Goal: Transaction & Acquisition: Book appointment/travel/reservation

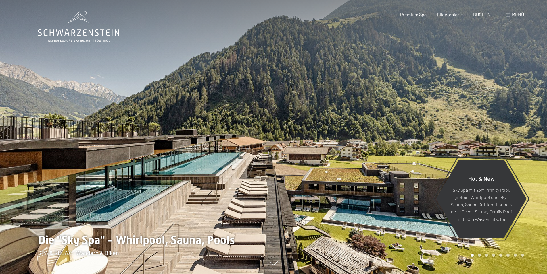
click at [519, 17] on span "Menü" at bounding box center [518, 14] width 12 height 5
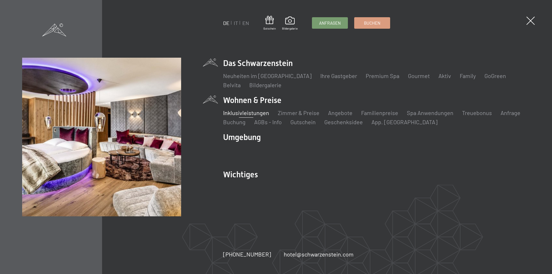
click at [260, 114] on link "Inklusivleistungen" at bounding box center [246, 112] width 46 height 7
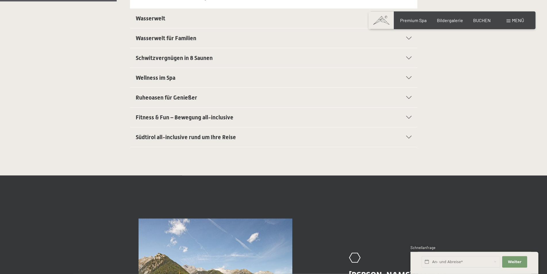
scroll to position [235, 0]
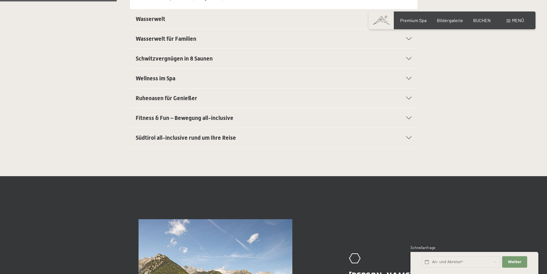
click at [239, 136] on h2 "Südtirol all-inclusive rund um Ihre Reise" at bounding box center [260, 138] width 248 height 8
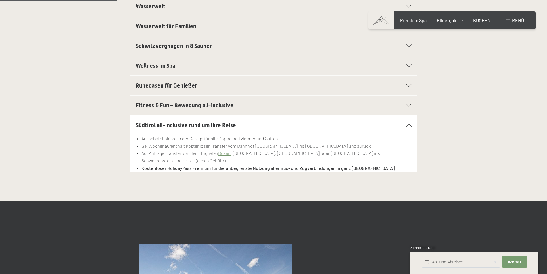
scroll to position [201, 0]
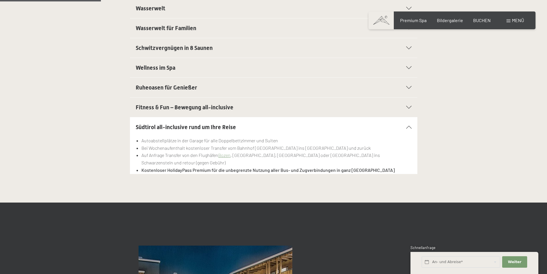
click at [249, 104] on h2 "Fitness & Fun – Bewegung all-inclusive" at bounding box center [260, 107] width 248 height 8
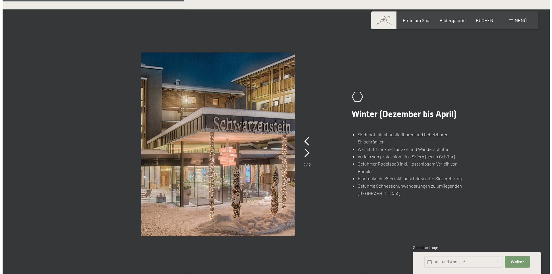
scroll to position [377, 0]
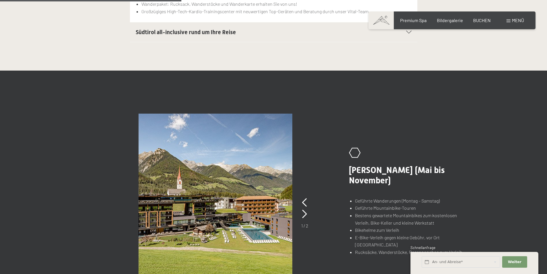
click at [517, 17] on div "Buchen Anfragen Premium Spa Bildergalerie BUCHEN Menü DE IT EN Gutschein Bilder…" at bounding box center [452, 20] width 144 height 6
click at [515, 18] on span "Menü" at bounding box center [518, 20] width 12 height 5
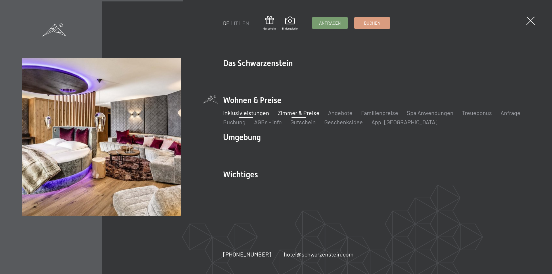
click at [305, 112] on link "Zimmer & Preise" at bounding box center [299, 112] width 42 height 7
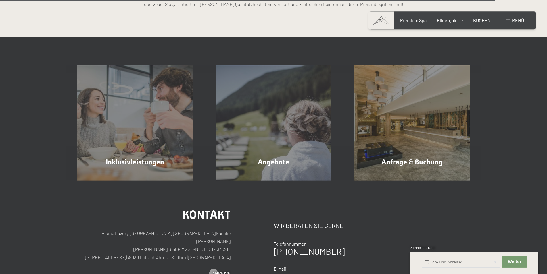
scroll to position [1682, 0]
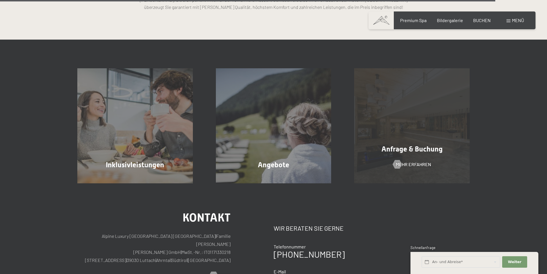
click at [384, 130] on div "Anfrage & Buchung Mehr erfahren" at bounding box center [412, 126] width 139 height 116
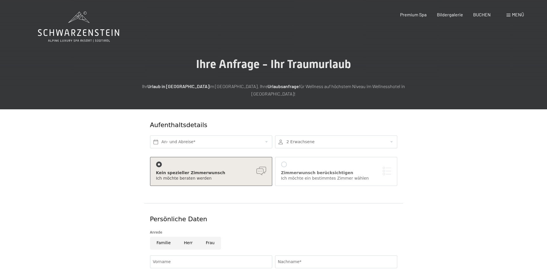
click at [481, 18] on div "Buchen Anfragen Premium Spa Bildergalerie BUCHEN Menü DE IT EN Gutschein Bilder…" at bounding box center [452, 14] width 144 height 6
click at [482, 16] on span "BUCHEN" at bounding box center [482, 13] width 18 height 5
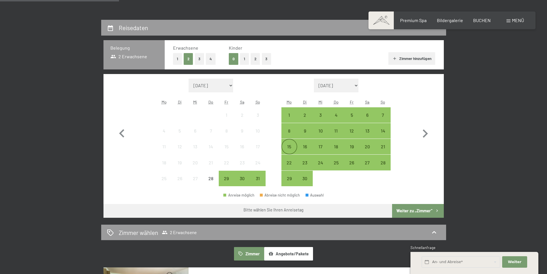
scroll to position [117, 0]
click at [291, 148] on div "15" at bounding box center [289, 152] width 14 height 14
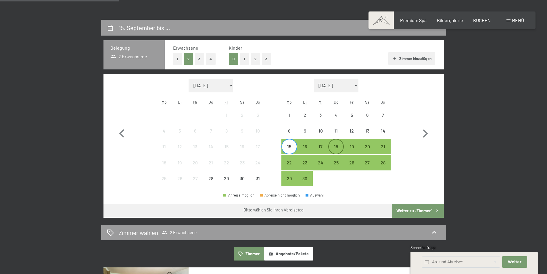
click at [338, 143] on div "18" at bounding box center [336, 147] width 14 height 14
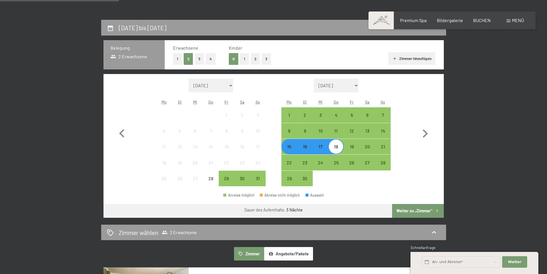
click at [411, 207] on button "Weiter zu „Zimmer“" at bounding box center [417, 211] width 51 height 14
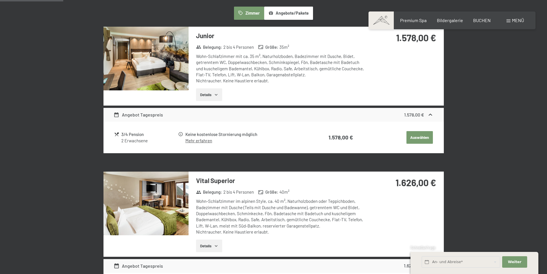
scroll to position [59, 0]
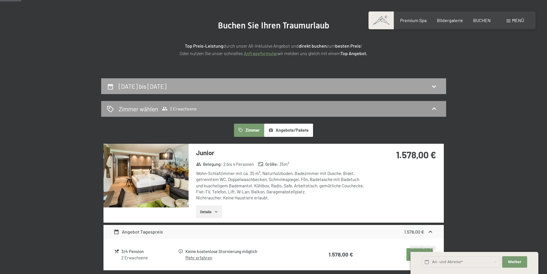
click at [431, 86] on icon at bounding box center [434, 86] width 7 height 7
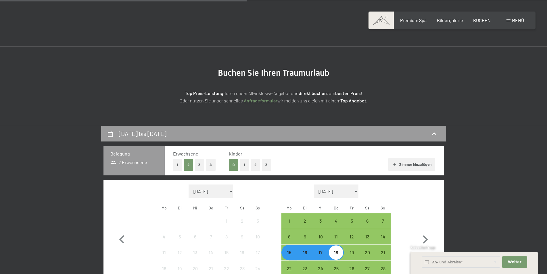
scroll to position [0, 0]
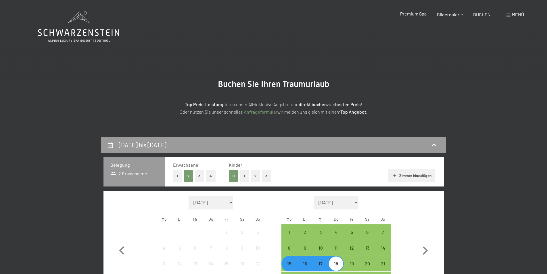
click at [419, 16] on span "Premium Spa" at bounding box center [413, 13] width 26 height 5
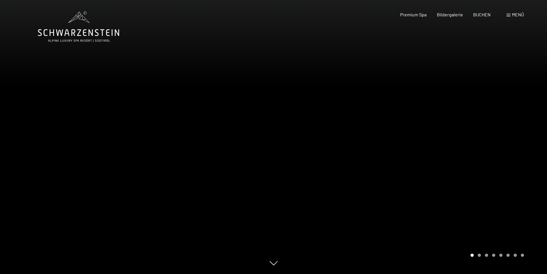
click at [524, 14] on div "Buchen Anfragen Premium Spa Bildergalerie BUCHEN Menü DE IT EN Gutschein Bilder…" at bounding box center [452, 14] width 144 height 6
click at [515, 14] on span "Menü" at bounding box center [518, 14] width 12 height 5
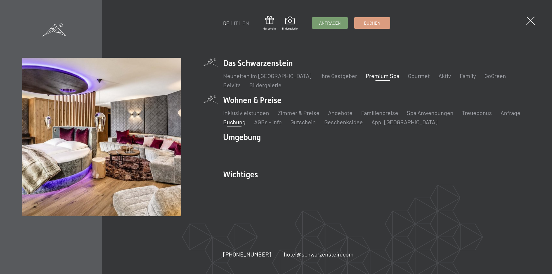
click at [240, 123] on link "Buchung" at bounding box center [234, 122] width 22 height 7
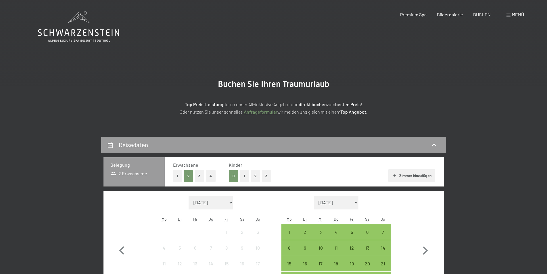
click at [512, 15] on span "Menü" at bounding box center [518, 14] width 12 height 5
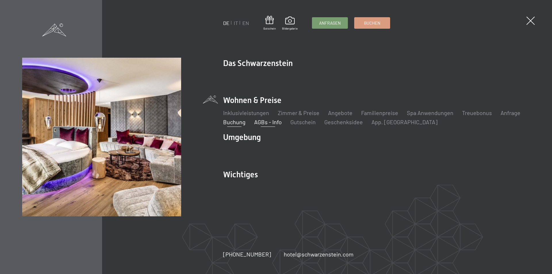
click at [262, 124] on link "AGBs - Info" at bounding box center [268, 122] width 28 height 7
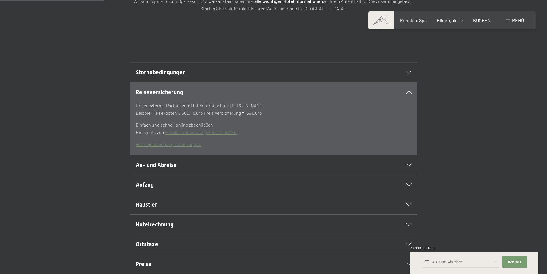
scroll to position [176, 0]
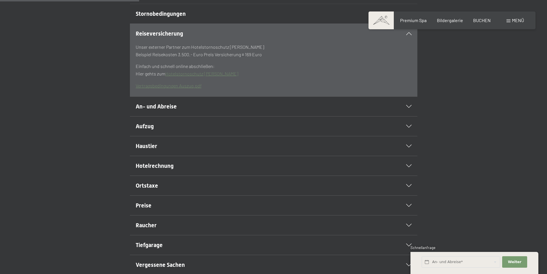
click at [262, 111] on h2 "An- und Abreise" at bounding box center [260, 107] width 248 height 8
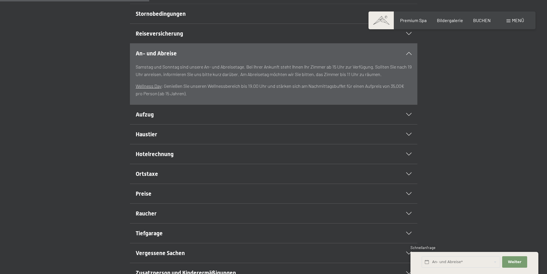
scroll to position [235, 0]
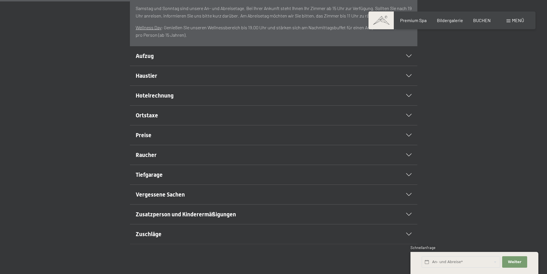
click at [216, 142] on div "Preise" at bounding box center [274, 136] width 276 height 20
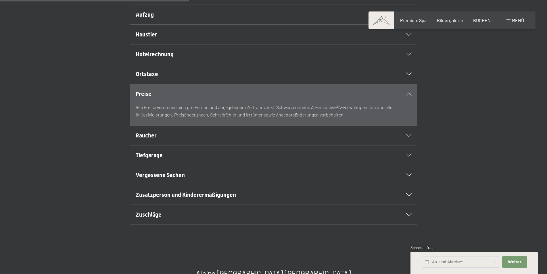
click at [213, 140] on h2 "Raucher" at bounding box center [260, 136] width 248 height 8
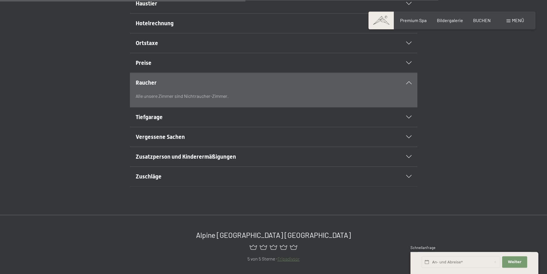
scroll to position [293, 0]
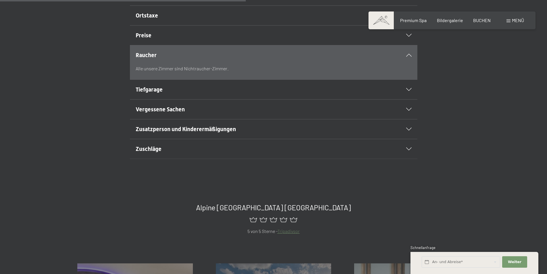
click at [206, 94] on h2 "Tiefgarage" at bounding box center [260, 90] width 248 height 8
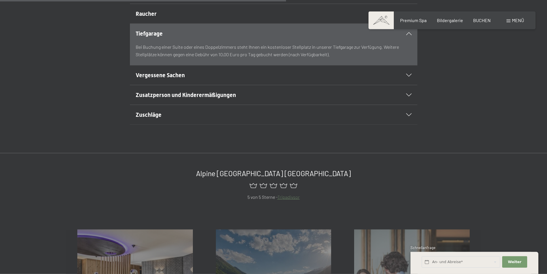
scroll to position [352, 0]
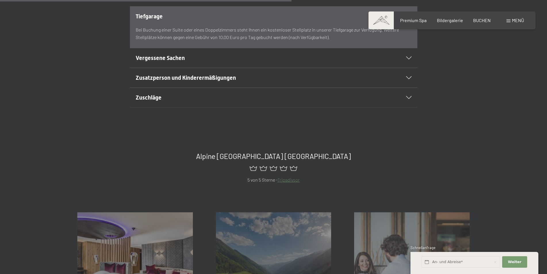
click at [202, 102] on h2 "Zuschläge" at bounding box center [260, 98] width 248 height 8
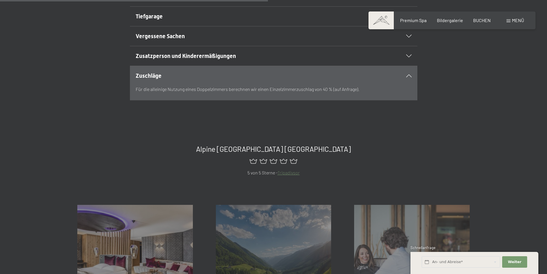
scroll to position [293, 0]
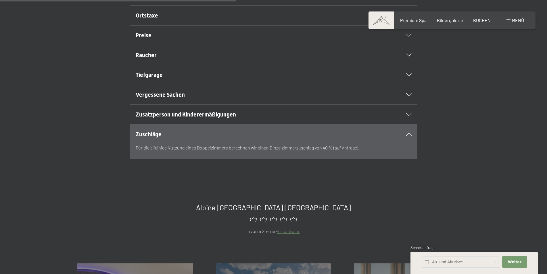
click at [188, 84] on div "Tiefgarage" at bounding box center [274, 75] width 276 height 20
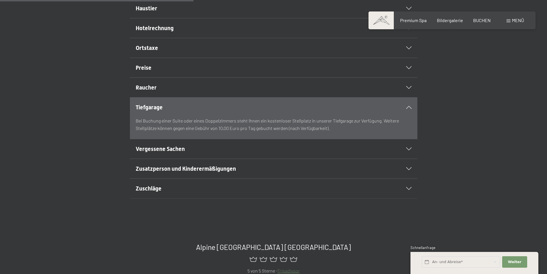
scroll to position [235, 0]
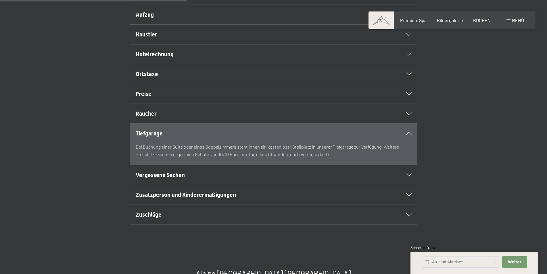
click at [185, 98] on h2 "Preise" at bounding box center [260, 94] width 248 height 8
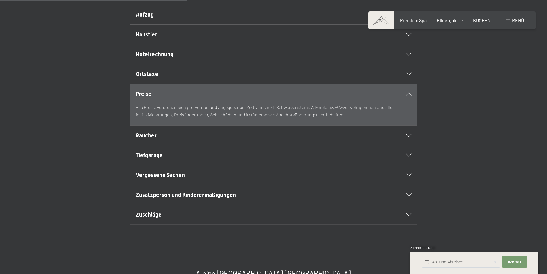
click at [185, 78] on h2 "Ortstaxe" at bounding box center [260, 74] width 248 height 8
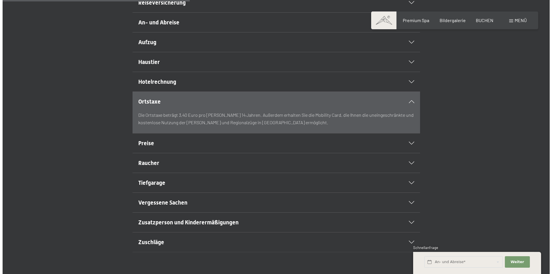
scroll to position [176, 0]
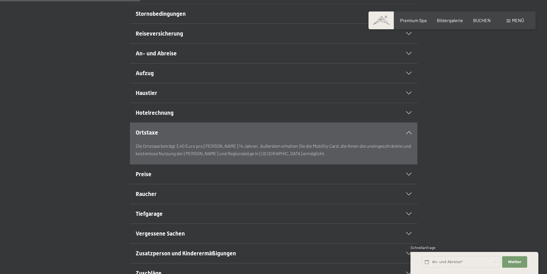
click at [187, 77] on h2 "Aufzug" at bounding box center [260, 73] width 248 height 8
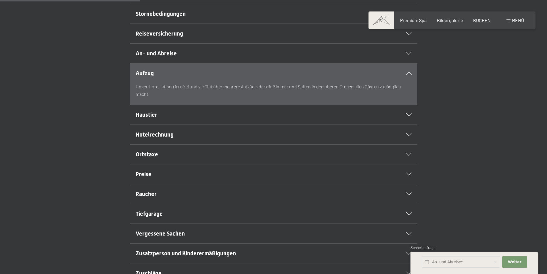
click at [192, 57] on h2 "An- und Abreise" at bounding box center [260, 53] width 248 height 8
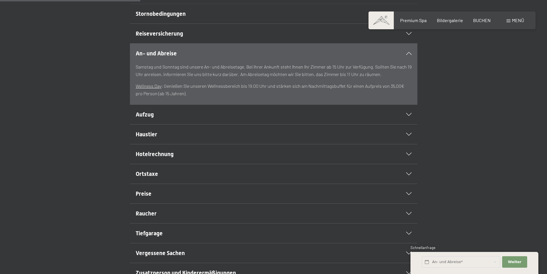
click at [507, 22] on span at bounding box center [508, 21] width 4 height 3
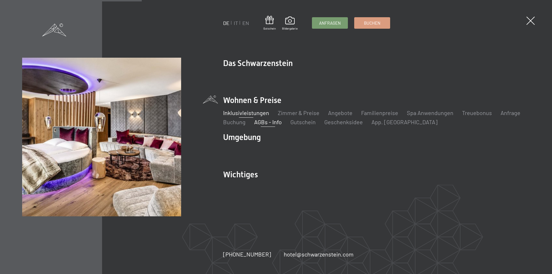
click at [262, 115] on link "Inklusivleistungen" at bounding box center [246, 112] width 46 height 7
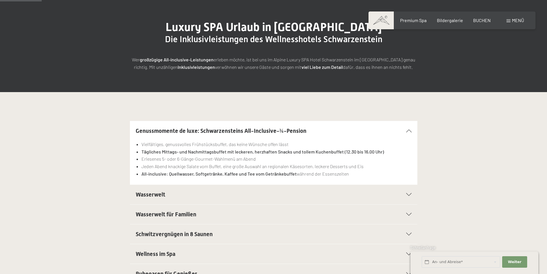
scroll to position [117, 0]
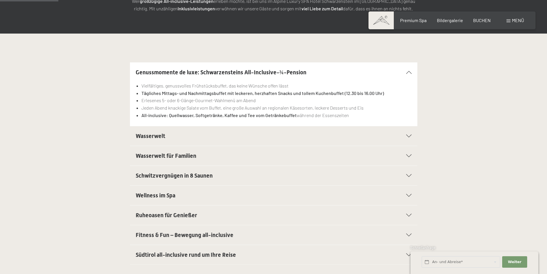
click at [259, 133] on h2 "Wasserwelt" at bounding box center [260, 136] width 248 height 8
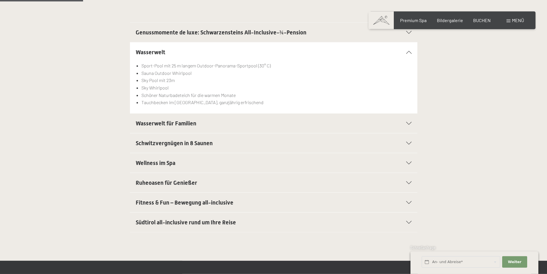
scroll to position [176, 0]
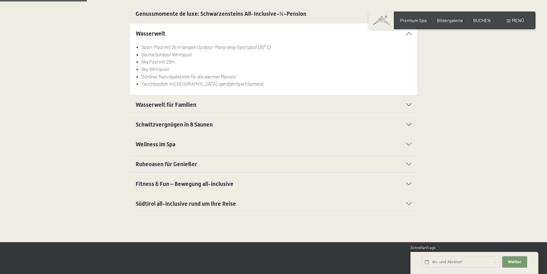
click at [255, 126] on h2 "Schwitzvergnügen in 8 Saunen" at bounding box center [260, 125] width 248 height 8
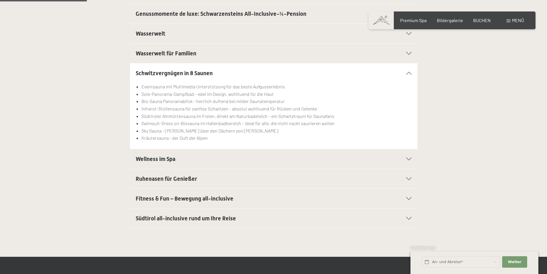
click at [220, 158] on h2 "Wellness im Spa" at bounding box center [260, 159] width 248 height 8
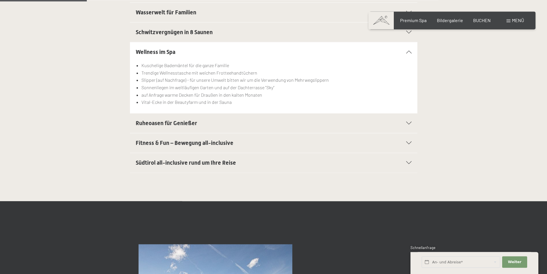
scroll to position [235, 0]
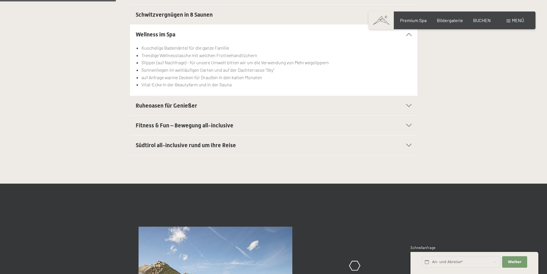
click at [203, 101] on div "Ruheoasen für Genießer" at bounding box center [274, 106] width 276 height 20
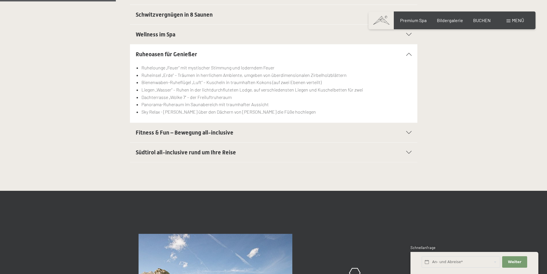
click at [232, 149] on div "Südtirol all-inclusive rund um Ihre Reise" at bounding box center [274, 153] width 276 height 20
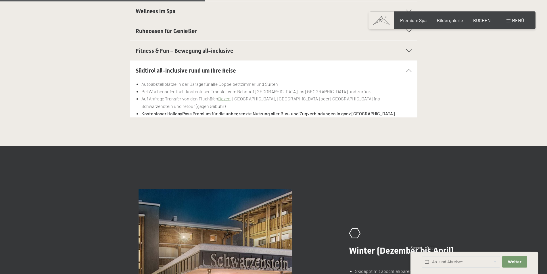
scroll to position [176, 0]
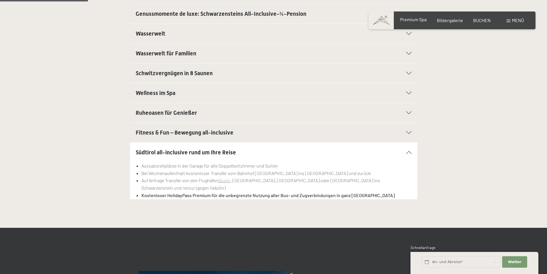
click at [408, 20] on span "Premium Spa" at bounding box center [413, 19] width 26 height 5
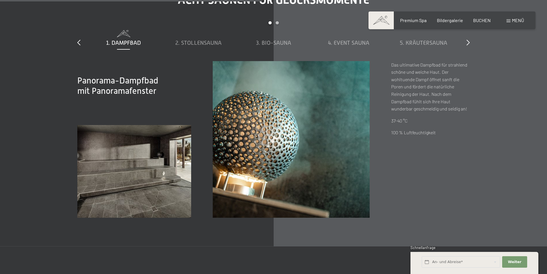
scroll to position [1993, 0]
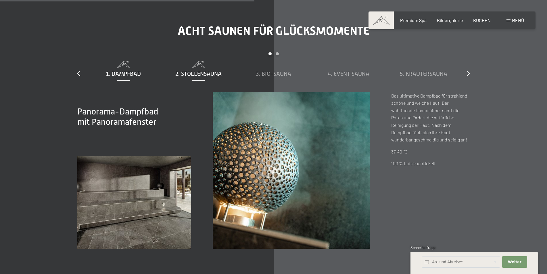
click at [195, 70] on div "2. Stollensauna" at bounding box center [198, 74] width 69 height 8
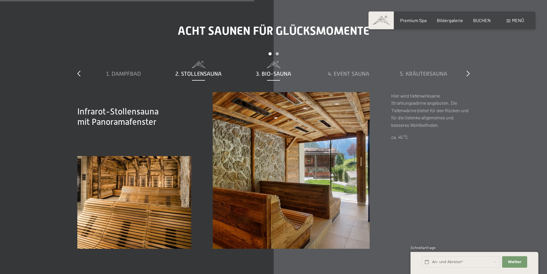
click at [266, 73] on span "3. Bio-Sauna" at bounding box center [273, 74] width 35 height 6
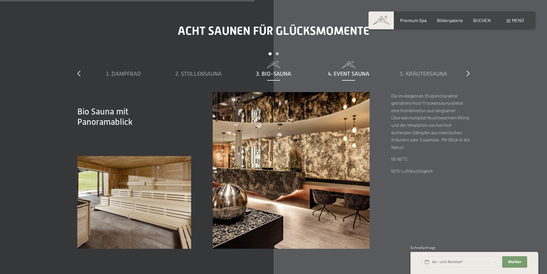
click at [345, 72] on span "4. Event Sauna" at bounding box center [348, 74] width 41 height 6
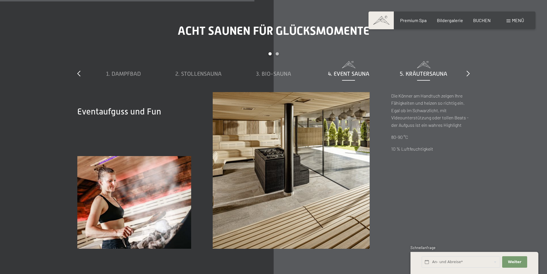
click at [412, 70] on div "5. Kräutersauna" at bounding box center [423, 74] width 69 height 8
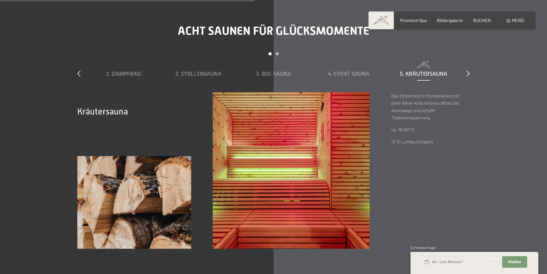
click at [466, 75] on div "slide 1 to 5 of 8 1. Dampfbad 2. Stollensauna 3. Bio-Sauna 4. Event Sauna 5. Kr…" at bounding box center [273, 72] width 392 height 40
click at [468, 74] on icon at bounding box center [467, 74] width 3 height 6
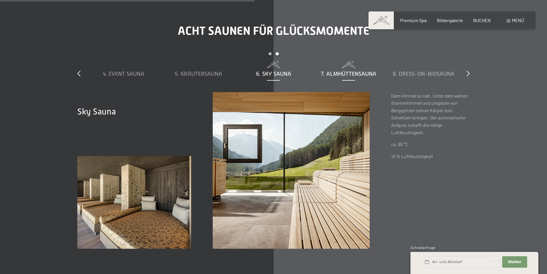
click at [348, 73] on span "7. Almhüttensauna" at bounding box center [348, 74] width 55 height 6
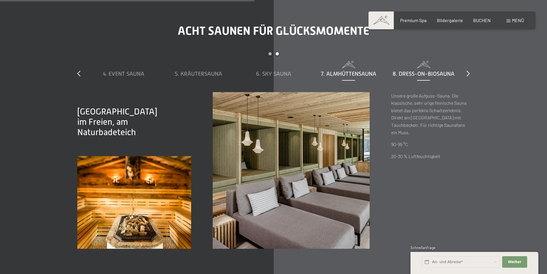
click at [419, 76] on span "8. Dress-on-Biosauna" at bounding box center [424, 74] width 62 height 6
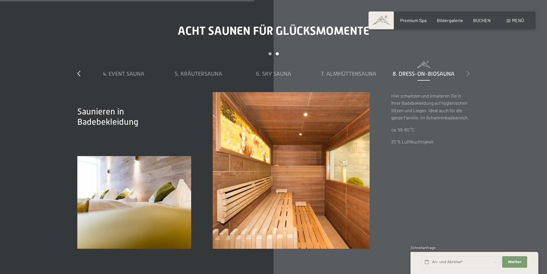
click at [469, 73] on icon at bounding box center [467, 74] width 3 height 6
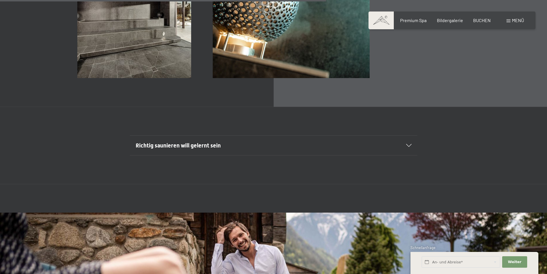
scroll to position [2228, 0]
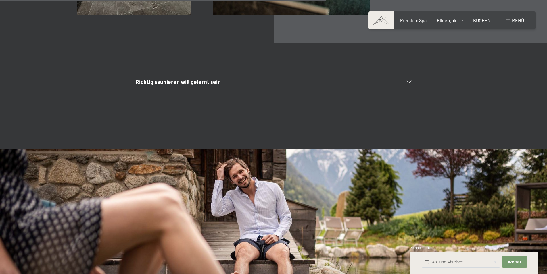
click at [410, 88] on div "Richtig saunieren will gelernt sein" at bounding box center [274, 82] width 276 height 20
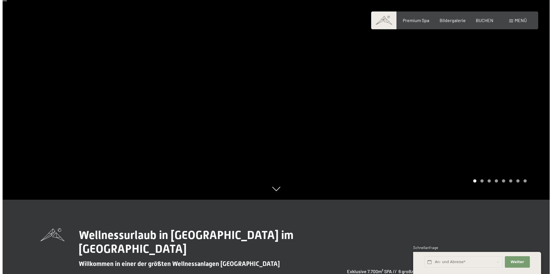
scroll to position [0, 0]
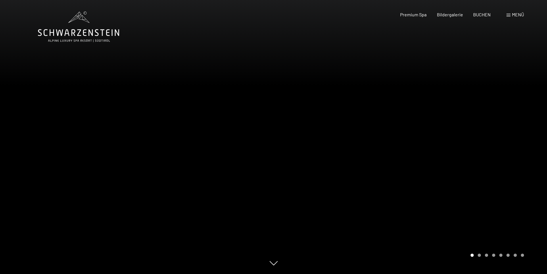
click at [372, 77] on div at bounding box center [411, 137] width 274 height 274
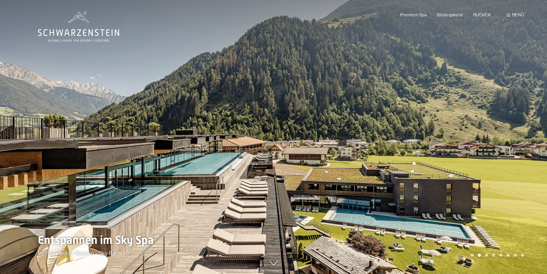
click at [430, 87] on div at bounding box center [411, 137] width 274 height 274
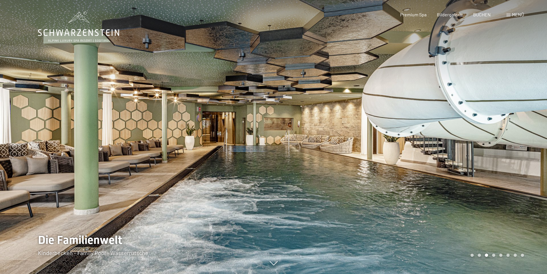
click at [431, 87] on div at bounding box center [411, 137] width 274 height 274
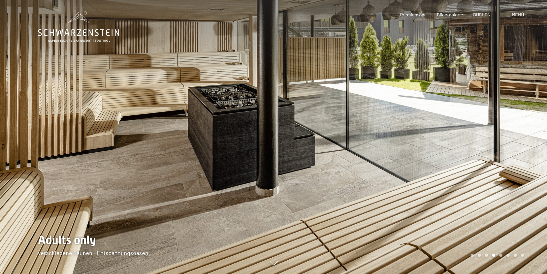
click at [431, 87] on div at bounding box center [411, 137] width 274 height 274
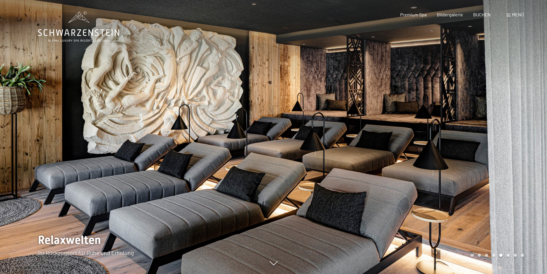
click at [431, 87] on div at bounding box center [411, 137] width 274 height 274
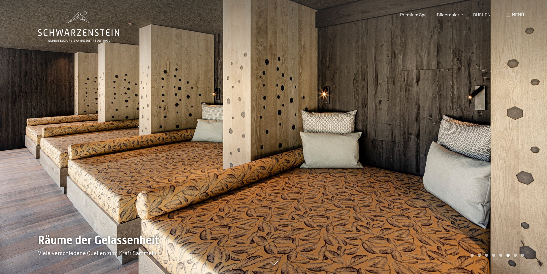
click at [431, 87] on div at bounding box center [411, 137] width 274 height 274
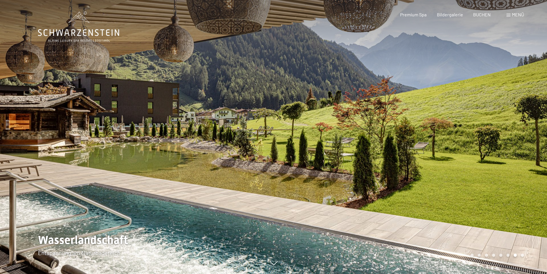
click at [431, 87] on div at bounding box center [411, 137] width 274 height 274
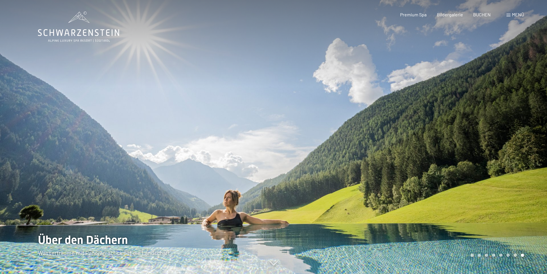
click at [512, 15] on span "Menü" at bounding box center [518, 14] width 12 height 5
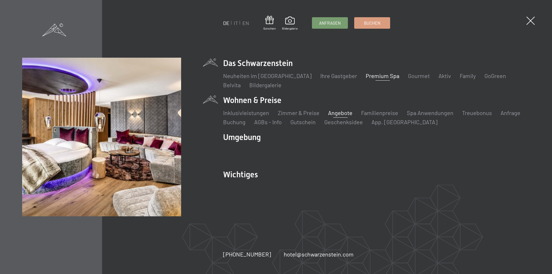
click at [342, 115] on link "Angebote" at bounding box center [340, 112] width 24 height 7
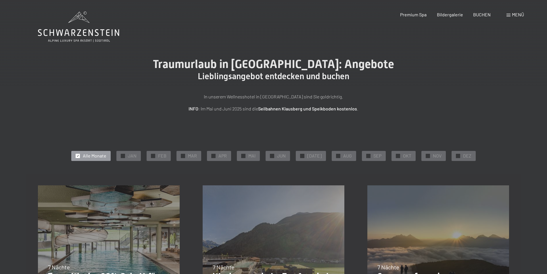
click at [516, 14] on span "Menü" at bounding box center [518, 14] width 12 height 5
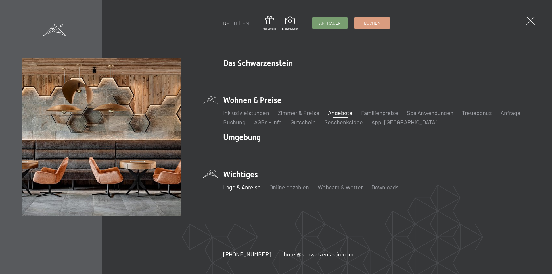
click at [250, 190] on link "Lage & Anreise" at bounding box center [242, 187] width 38 height 7
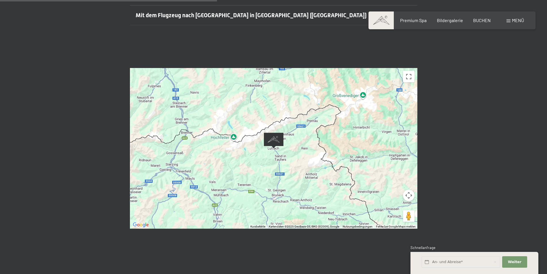
scroll to position [117, 0]
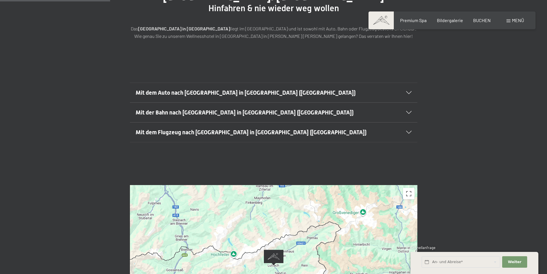
click at [282, 89] on h2 "Mit dem Auto nach [GEOGRAPHIC_DATA] in [GEOGRAPHIC_DATA] ([GEOGRAPHIC_DATA])" at bounding box center [260, 93] width 248 height 8
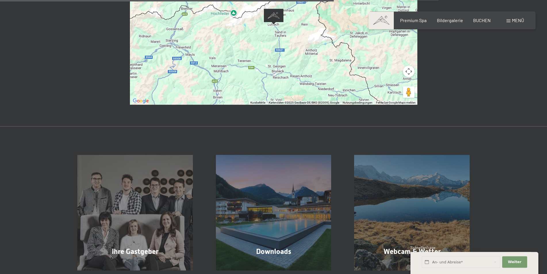
scroll to position [528, 0]
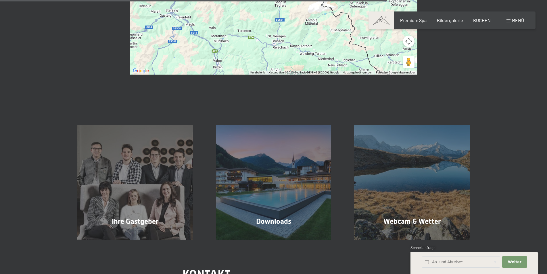
click at [309, 142] on div "Downloads Mehr erfahren" at bounding box center [273, 183] width 139 height 116
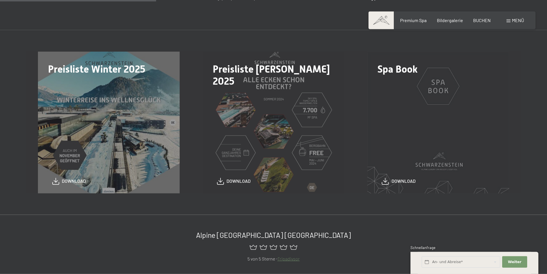
scroll to position [176, 0]
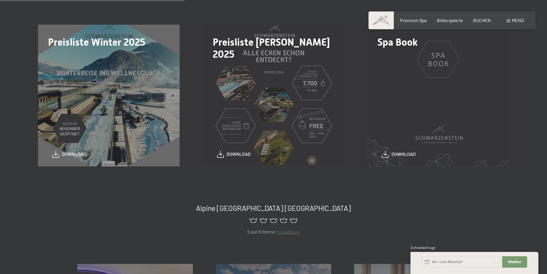
click at [244, 157] on span "Einwilligung Marketing*" at bounding box center [241, 154] width 47 height 6
click at [216, 157] on input "Einwilligung Marketing*" at bounding box center [213, 154] width 6 height 6
click at [241, 157] on div "download" at bounding box center [273, 154] width 113 height 7
click at [219, 158] on div "download" at bounding box center [273, 154] width 113 height 7
click at [222, 158] on div "download" at bounding box center [273, 154] width 113 height 7
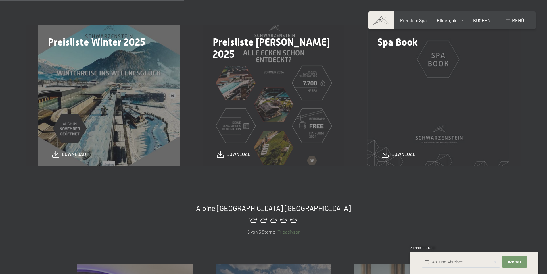
click at [225, 155] on span "Einwilligung Marketing*" at bounding box center [241, 154] width 47 height 6
click at [216, 155] on input "Einwilligung Marketing*" at bounding box center [213, 154] width 6 height 6
checkbox input "false"
click at [274, 153] on div "download" at bounding box center [273, 154] width 113 height 7
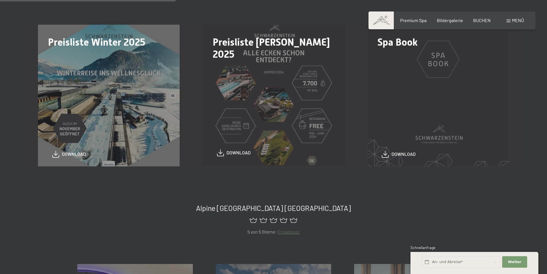
click at [222, 157] on span at bounding box center [220, 153] width 7 height 7
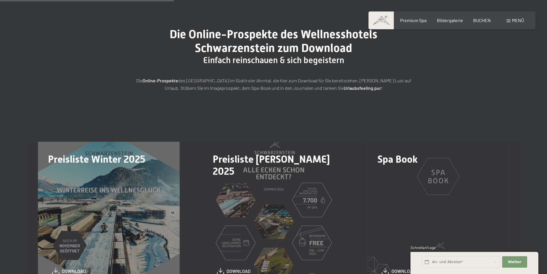
scroll to position [352, 0]
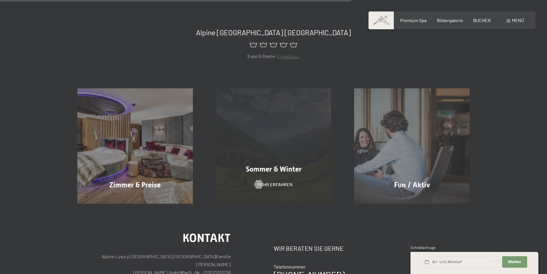
click at [257, 168] on span "Sommer & Winter" at bounding box center [274, 169] width 56 height 8
